Goal: Transaction & Acquisition: Purchase product/service

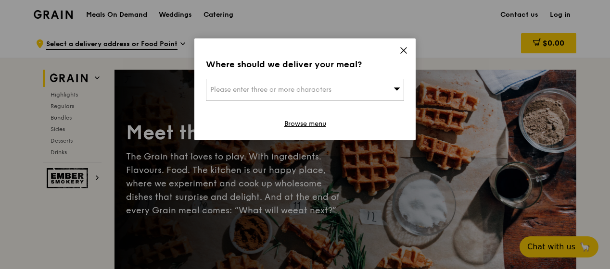
click at [400, 54] on icon at bounding box center [403, 50] width 9 height 9
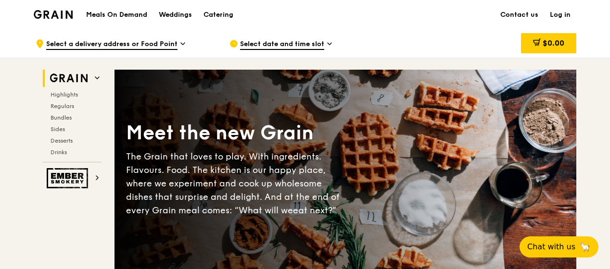
click at [406, 57] on div "Select date and time slot" at bounding box center [318, 43] width 178 height 29
click at [219, 13] on div "Catering" at bounding box center [218, 14] width 30 height 29
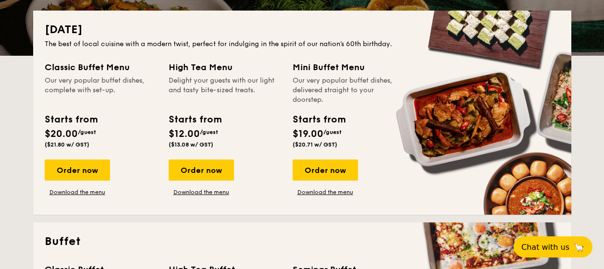
scroll to position [214, 0]
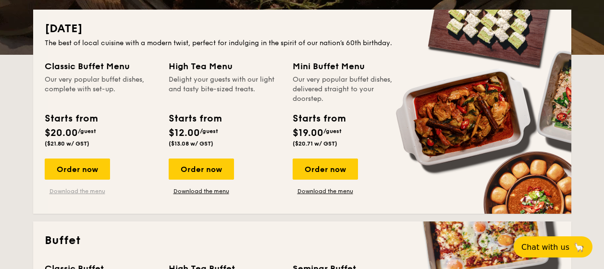
click at [96, 191] on link "Download the menu" at bounding box center [77, 191] width 65 height 8
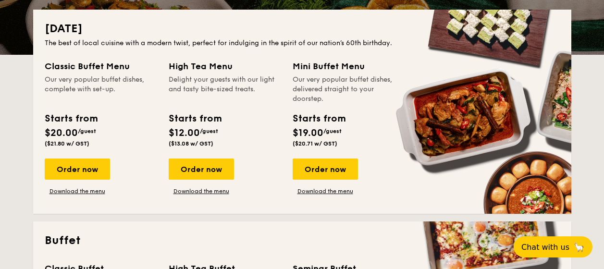
click at [376, 203] on div "National Day The best of local cuisine with a modern twist, perfect for indulgi…" at bounding box center [302, 112] width 538 height 204
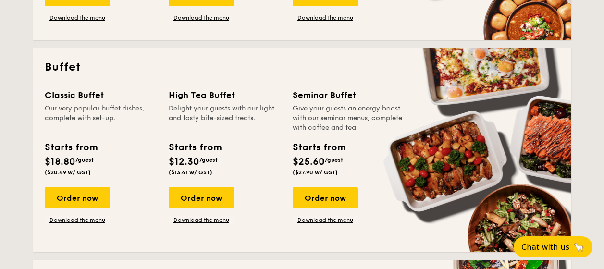
scroll to position [390, 0]
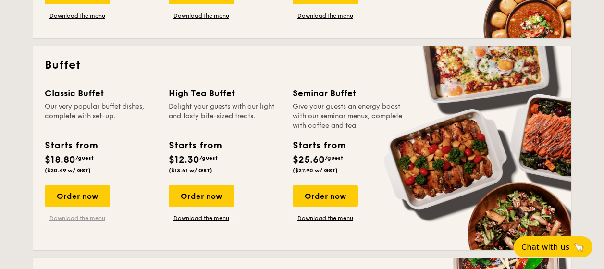
click at [75, 220] on link "Download the menu" at bounding box center [77, 218] width 65 height 8
click at [213, 219] on link "Download the menu" at bounding box center [201, 218] width 65 height 8
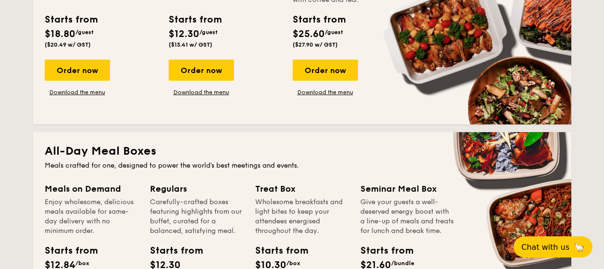
scroll to position [518, 0]
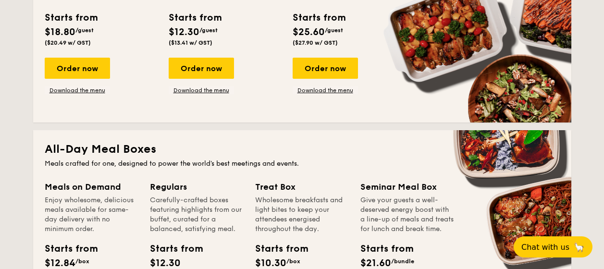
click at [399, 64] on div "Order now Download the menu" at bounding box center [349, 76] width 112 height 37
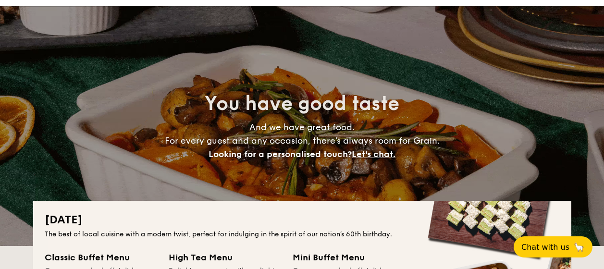
scroll to position [0, 0]
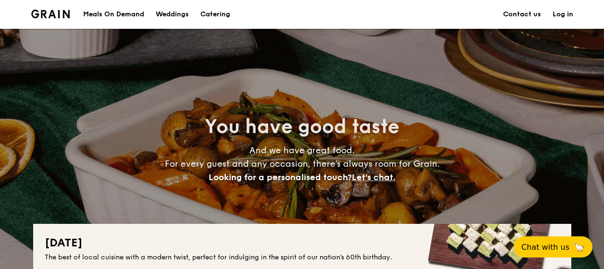
click at [530, 14] on link "Contact us" at bounding box center [522, 14] width 38 height 29
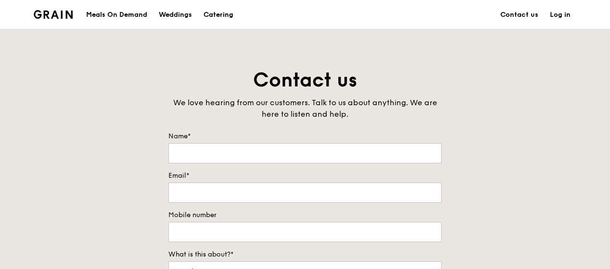
click at [213, 21] on div "Catering" at bounding box center [218, 14] width 30 height 29
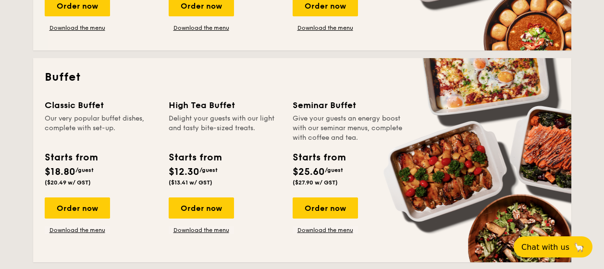
scroll to position [378, 0]
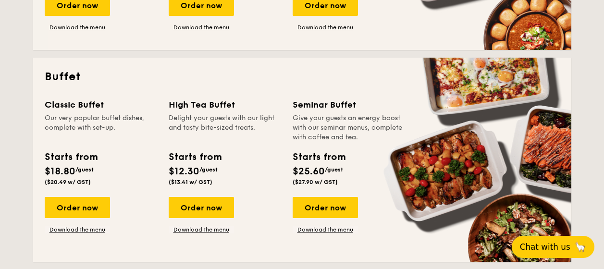
click at [524, 245] on span "Chat with us" at bounding box center [545, 247] width 50 height 10
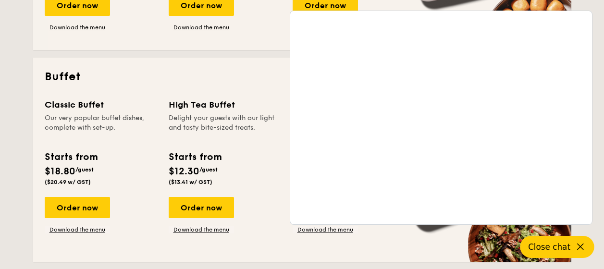
drag, startPoint x: 249, startPoint y: 168, endPoint x: 261, endPoint y: 157, distance: 16.7
click at [261, 157] on div "Starts from $12.30 /guest ($13.41 w/ GST)" at bounding box center [225, 169] width 120 height 39
click at [567, 238] on button "Close chat" at bounding box center [558, 247] width 74 height 22
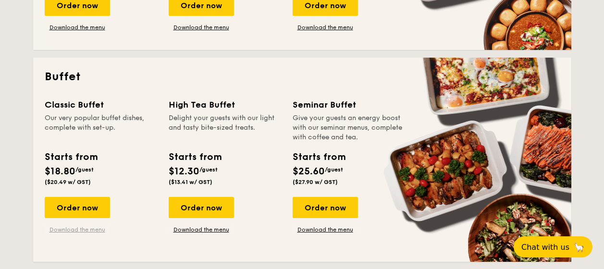
click at [82, 229] on link "Download the menu" at bounding box center [77, 230] width 65 height 8
click at [148, 147] on div "Classic Buffet Our very popular buffet dishes, complete with set-up. Starts fro…" at bounding box center [101, 143] width 112 height 91
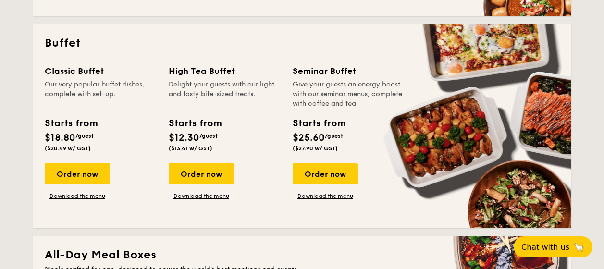
scroll to position [414, 0]
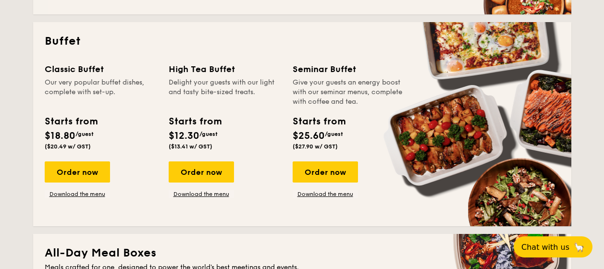
click at [148, 147] on div "Starts from $18.80 /guest ($20.49 w/ GST)" at bounding box center [101, 133] width 120 height 39
click at [331, 171] on div "Order now" at bounding box center [325, 172] width 65 height 21
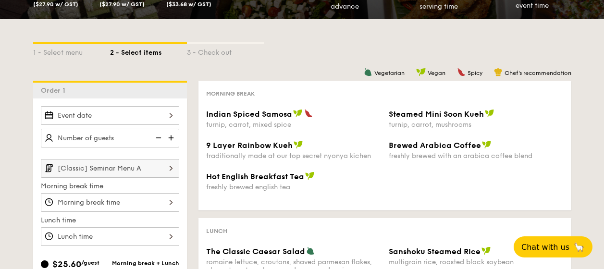
scroll to position [414, 0]
